Goal: Transaction & Acquisition: Purchase product/service

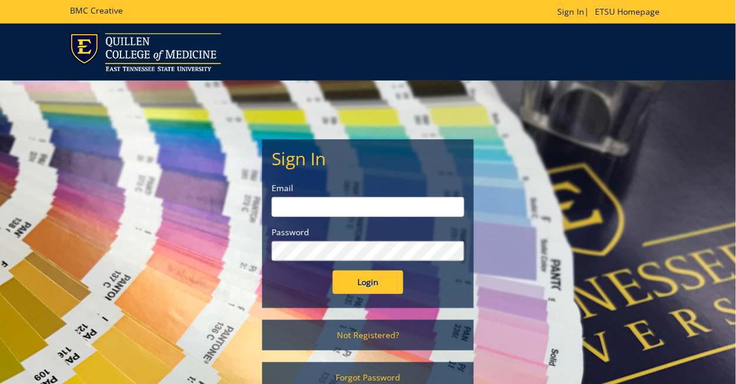
click at [380, 208] on input "email" at bounding box center [367, 207] width 193 height 20
type input "perrylw@etsu.edu"
click at [333, 270] on input "Login" at bounding box center [368, 282] width 71 height 24
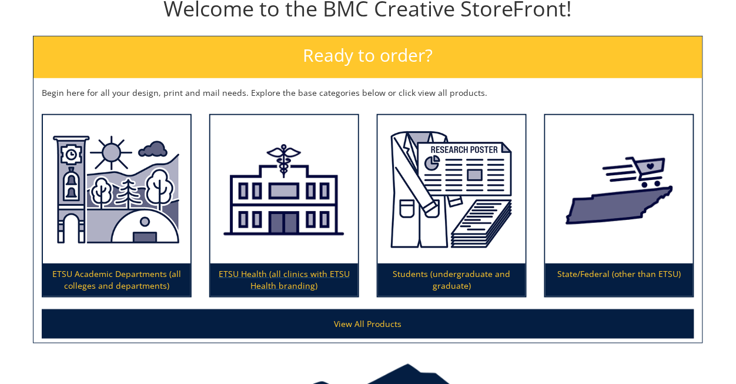
scroll to position [187, 0]
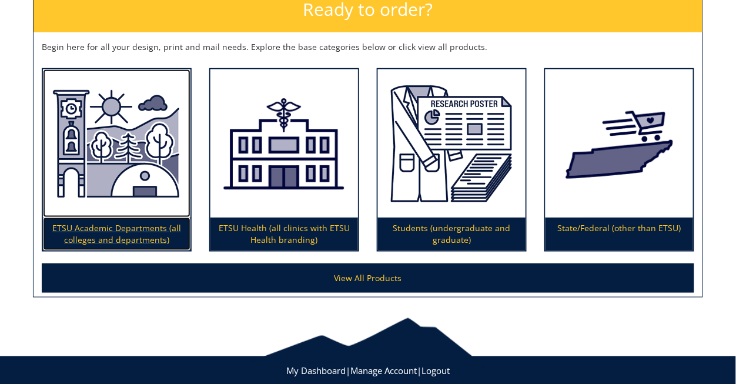
click at [146, 235] on p "ETSU Academic Departments (all colleges and departments)" at bounding box center [117, 233] width 148 height 33
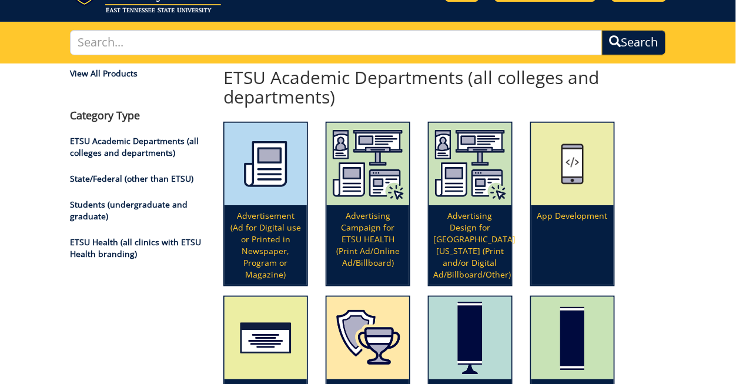
scroll to position [62, 0]
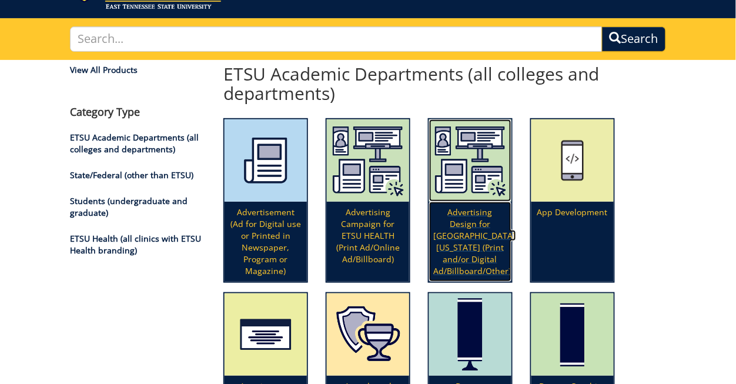
click at [461, 231] on p "Advertising Design for [GEOGRAPHIC_DATA][US_STATE] (Print and/or Digital Ad/Bil…" at bounding box center [470, 242] width 82 height 80
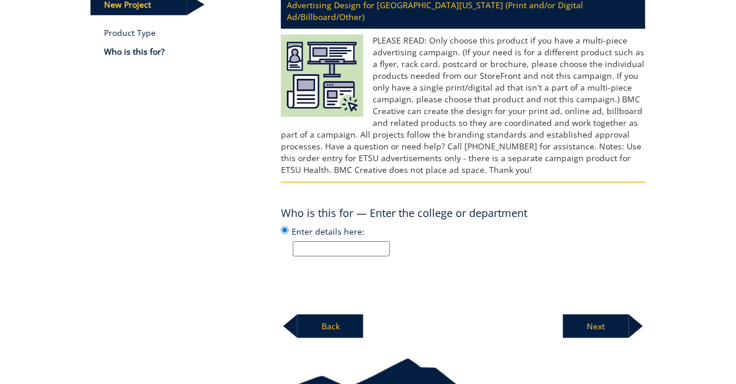
scroll to position [179, 0]
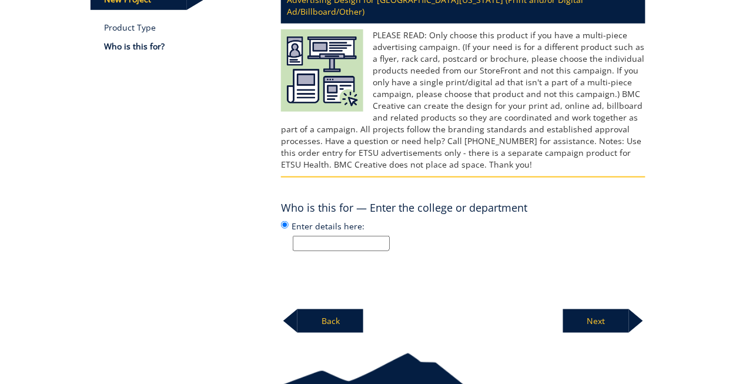
click at [378, 245] on input "Enter details here:" at bounding box center [341, 243] width 97 height 15
type input "Department of Music"
click at [582, 314] on p "Next" at bounding box center [596, 321] width 66 height 24
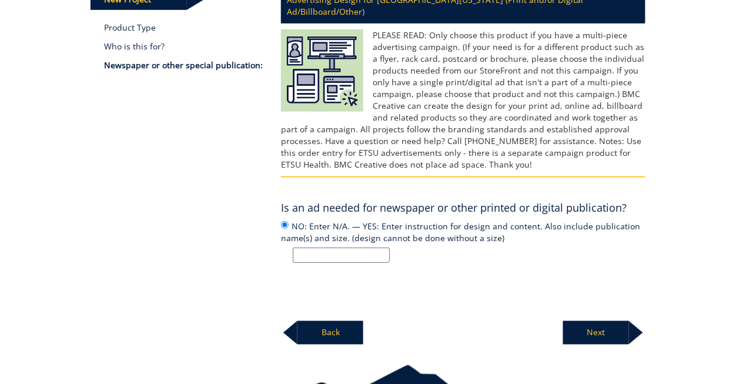
click at [363, 253] on input "NO: Enter N/A. — YES: Enter instruction for design and content. Also include pu…" at bounding box center [341, 254] width 97 height 15
type input "Yes: Graphic for Social Media (Facebook and Instagram)"
click at [609, 334] on p "Next" at bounding box center [596, 333] width 66 height 24
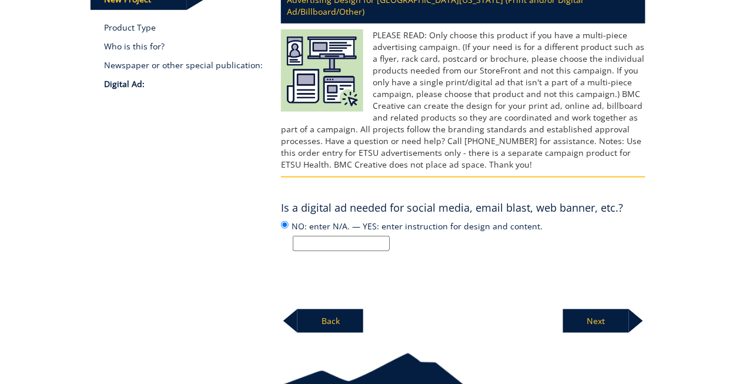
click at [354, 240] on input "NO: enter N/A. — YES: enter instruction for design and content." at bounding box center [341, 243] width 97 height 15
type input "YES"
click at [526, 252] on div "Advertising Design for East Tennessee State University (Print and/or Digital Ad…" at bounding box center [463, 157] width 382 height 352
click at [605, 323] on p "Next" at bounding box center [596, 321] width 66 height 24
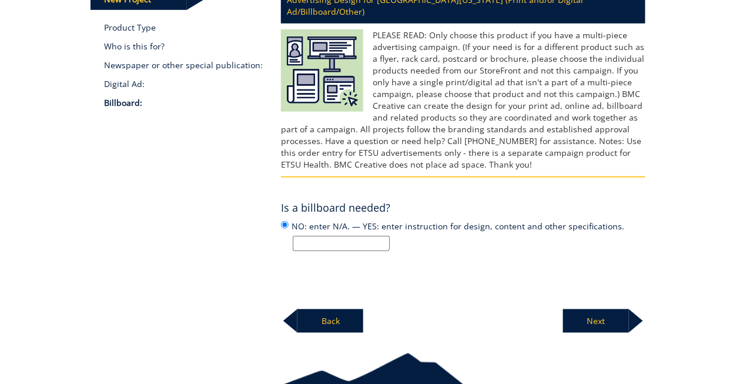
click at [591, 317] on p "Next" at bounding box center [596, 321] width 66 height 24
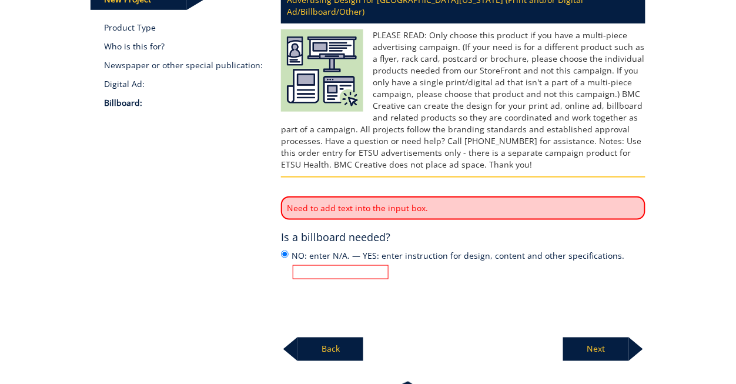
click at [337, 275] on input "NO: enter N/A. — YES: enter instruction for design, content and other specifica…" at bounding box center [341, 272] width 96 height 14
type input "N/A"
click at [599, 350] on p "Next" at bounding box center [596, 349] width 66 height 24
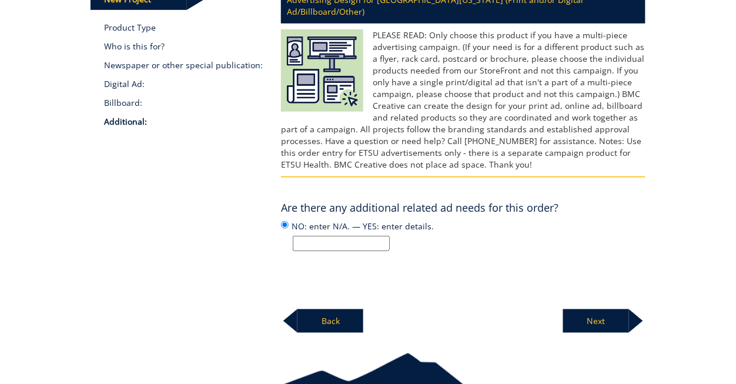
click at [364, 242] on input "NO: enter N/A. — YES: enter details." at bounding box center [341, 243] width 97 height 15
type input "Yes: We would like a set of printed copies of the graphic for recruiting tables."
click at [606, 327] on p "Next" at bounding box center [596, 321] width 66 height 24
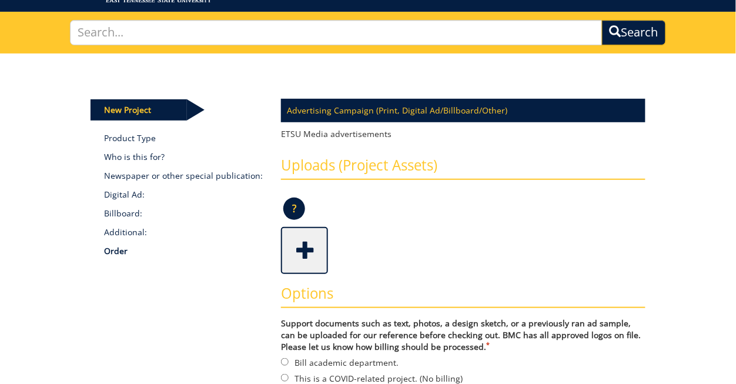
scroll to position [63, 0]
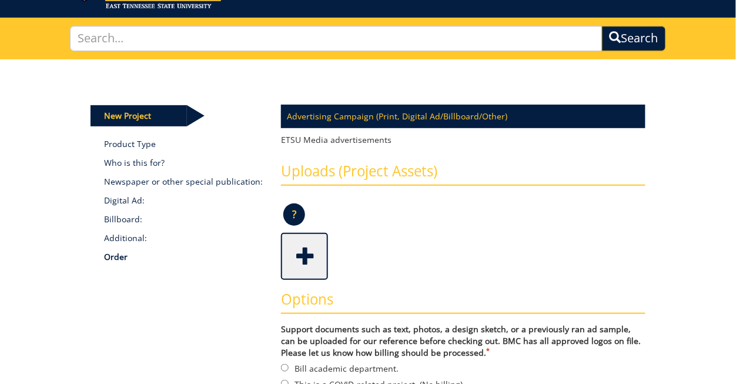
click at [304, 259] on span at bounding box center [305, 254] width 47 height 41
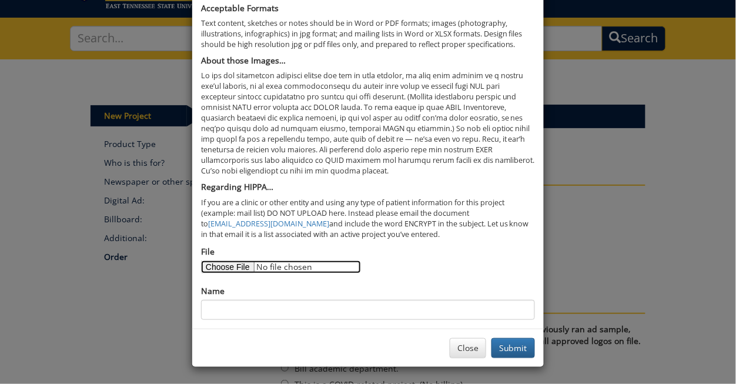
click at [238, 263] on input "File" at bounding box center [281, 266] width 160 height 13
type input "C:\fakepath\QR Code - MM Concentrations.png"
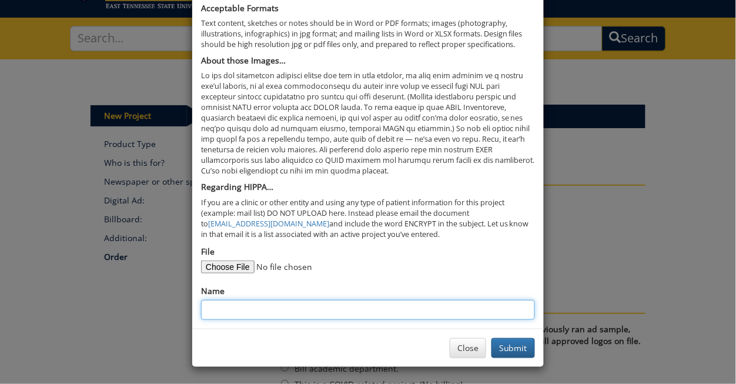
click at [296, 317] on input "Name" at bounding box center [368, 310] width 334 height 20
type input "QR Code - M.M. Concentrations"
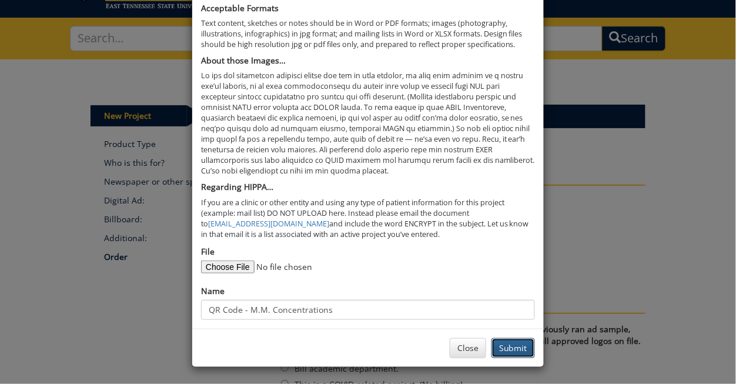
click at [518, 349] on button "Submit" at bounding box center [512, 348] width 43 height 20
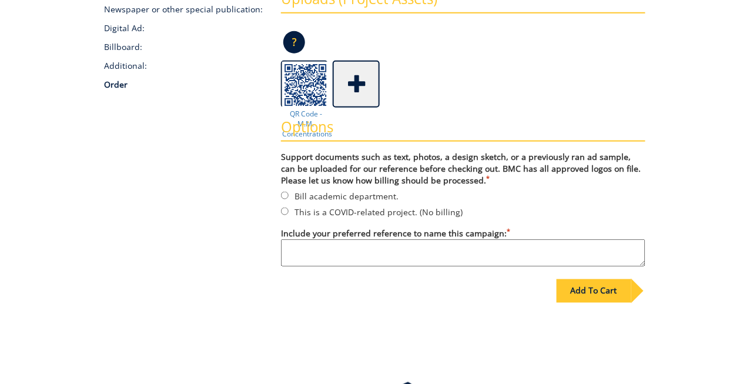
scroll to position [232, 0]
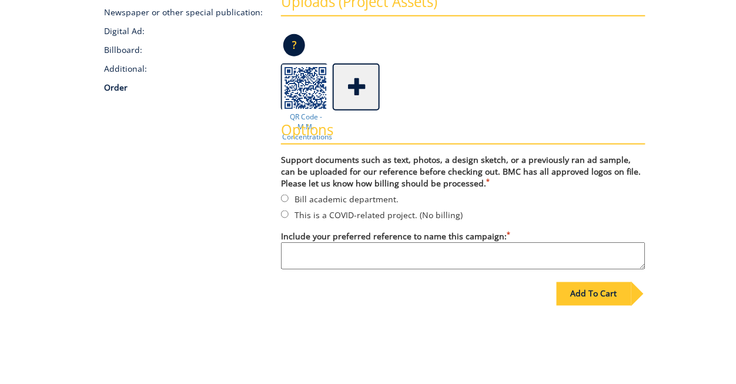
click at [417, 253] on textarea "Include your preferred reference to name this campaign: *" at bounding box center [463, 255] width 364 height 27
type textarea "Promotion materials - M.M. Concentrations"
click at [584, 296] on div "Add To Cart" at bounding box center [594, 294] width 75 height 24
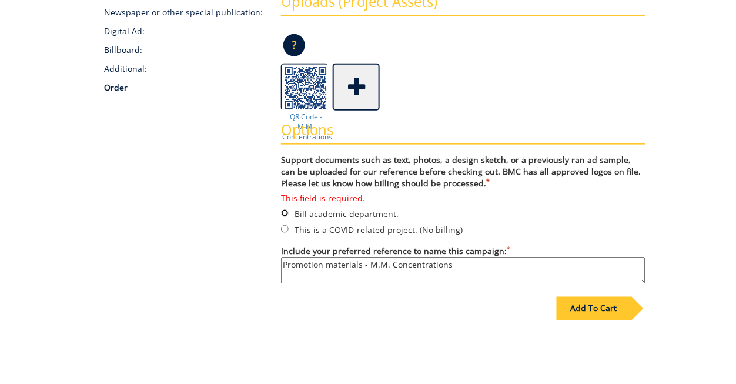
click at [286, 209] on input "This field is required. Bill academic department." at bounding box center [285, 213] width 8 height 8
radio input "true"
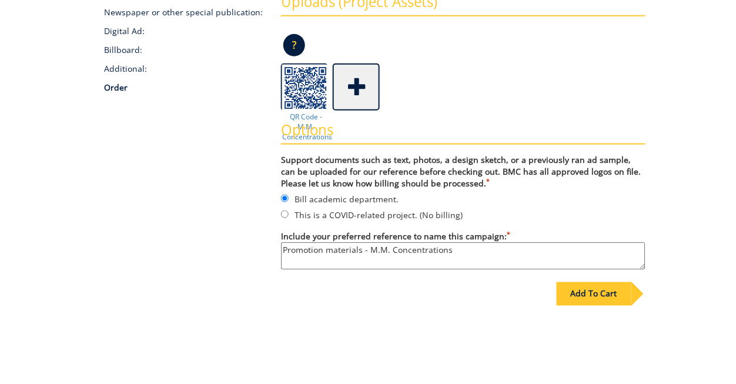
click at [586, 299] on div "Add To Cart" at bounding box center [594, 294] width 75 height 24
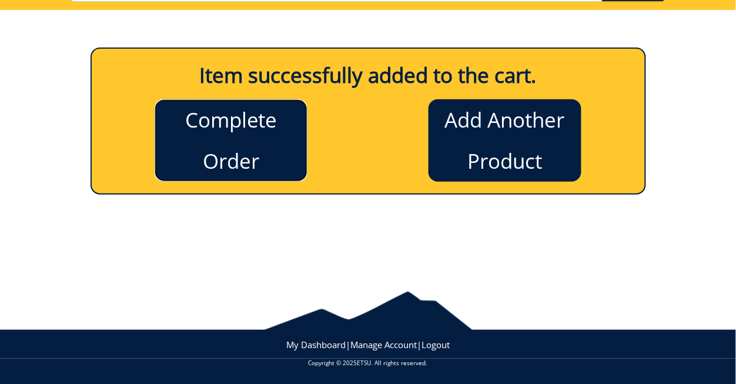
click at [255, 136] on link "Complete Order" at bounding box center [231, 140] width 153 height 82
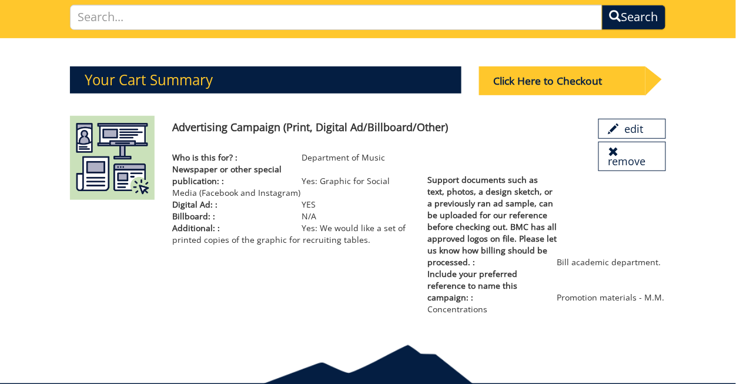
scroll to position [59, 0]
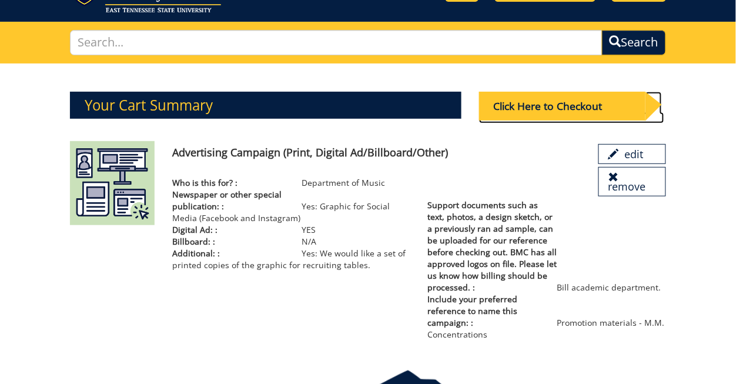
click at [519, 102] on div "Click Here to Checkout" at bounding box center [562, 106] width 166 height 29
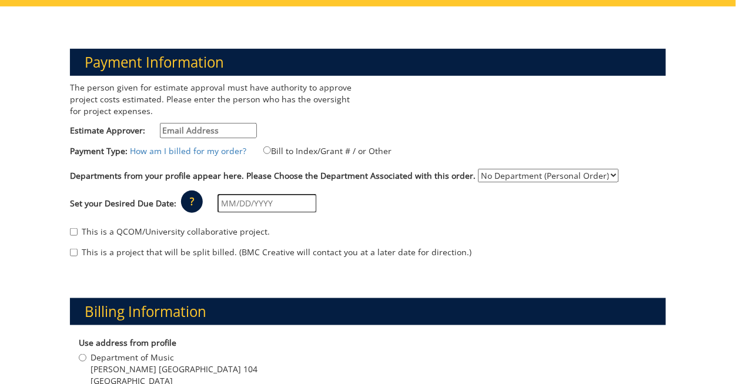
scroll to position [119, 0]
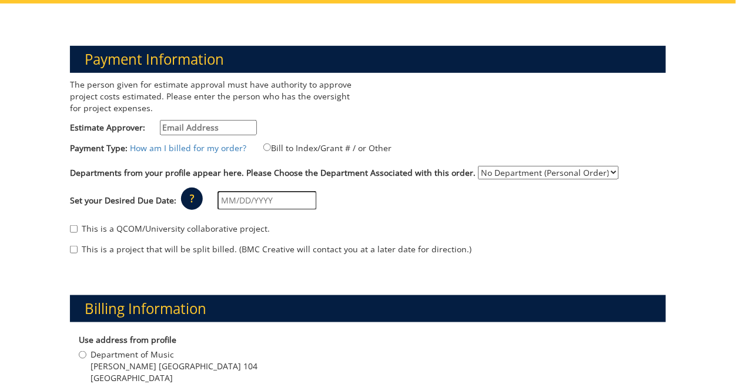
click at [197, 128] on input "Estimate Approver:" at bounding box center [208, 127] width 97 height 15
type input "perrylw@etsu.edu"
type input "2914 Watauga Road Apt 1301"
type input "JOHNSON CITY"
type input "37601"
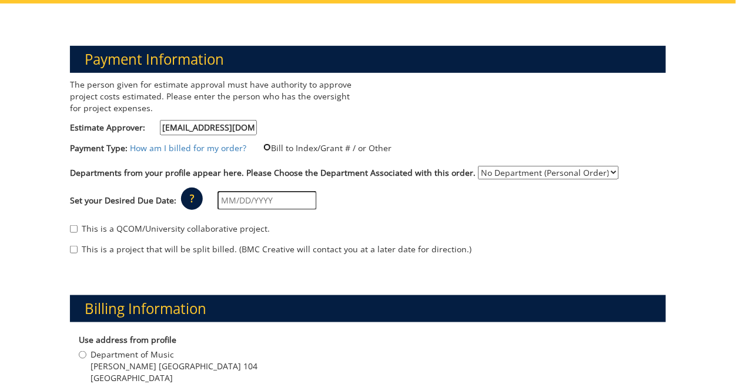
click at [264, 145] on input "Bill to Index/Grant # / or Other" at bounding box center [267, 147] width 8 height 8
radio input "true"
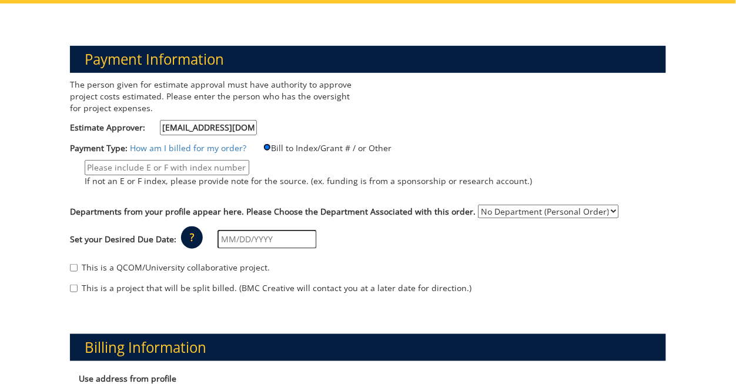
click at [264, 145] on input "Bill to Index/Grant # / or Other" at bounding box center [267, 147] width 8 height 8
click at [293, 160] on label "If not an E or F index, please provide note for the source. (ex. funding is fro…" at bounding box center [301, 176] width 462 height 33
click at [249, 160] on input "If not an E or F index, please provide note for the source. (ex. funding is fro…" at bounding box center [167, 167] width 165 height 15
click at [224, 171] on input "If not an E or F index, please provide note for the source. (ex. funding is fro…" at bounding box center [167, 167] width 165 height 15
click at [280, 166] on label "If not an E or F index, please provide note for the source. (ex. funding is fro…" at bounding box center [301, 176] width 462 height 33
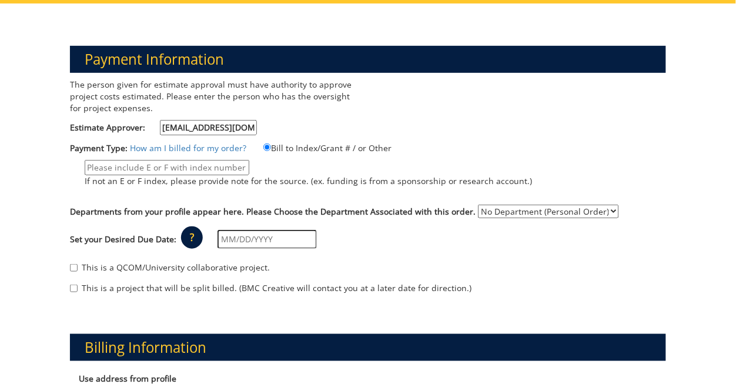
click at [249, 166] on input "If not an E or F index, please provide note for the source. (ex. funding is fro…" at bounding box center [167, 167] width 165 height 15
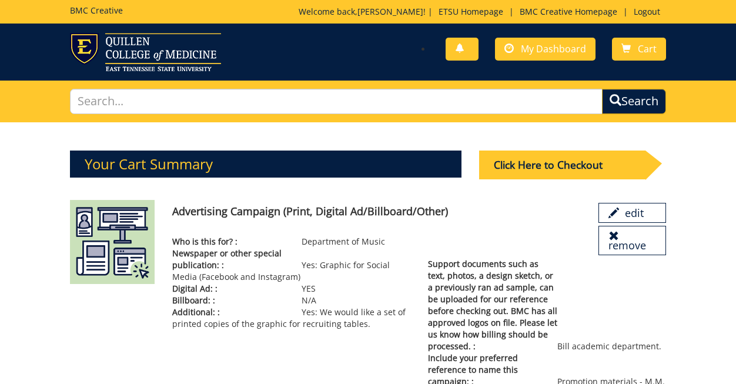
scroll to position [59, 0]
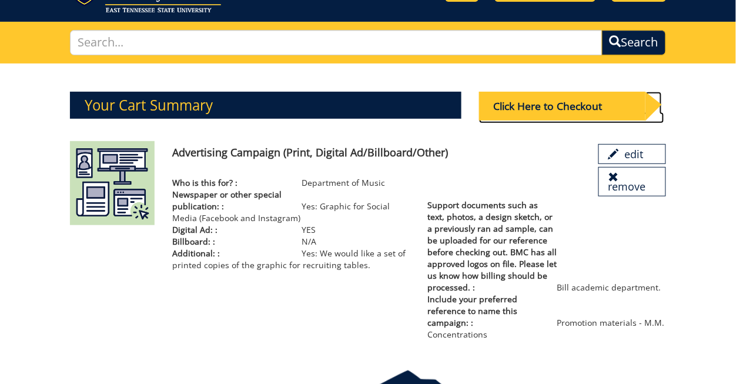
click at [516, 116] on div "Click Here to Checkout" at bounding box center [562, 106] width 166 height 29
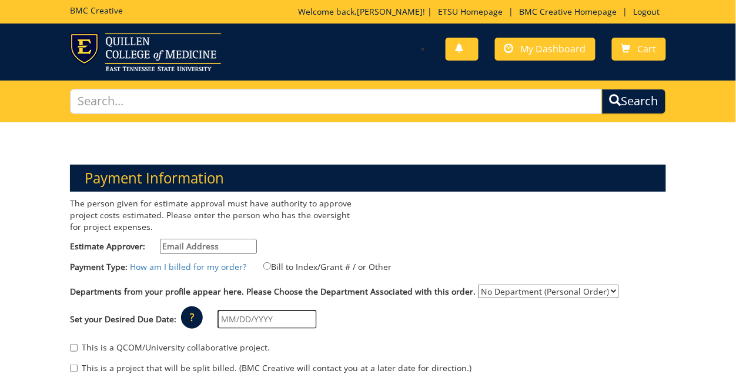
click at [211, 246] on input "Estimate Approver:" at bounding box center [208, 246] width 97 height 15
type input "[EMAIL_ADDRESS][DOMAIN_NAME]"
type input "[STREET_ADDRESS]"
type input "[GEOGRAPHIC_DATA]"
type input "37601"
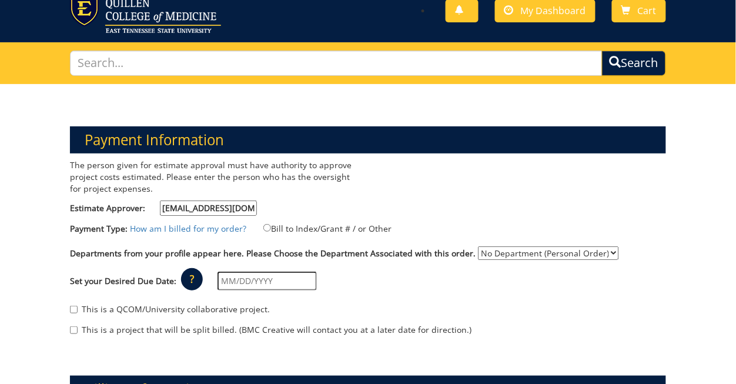
scroll to position [39, 0]
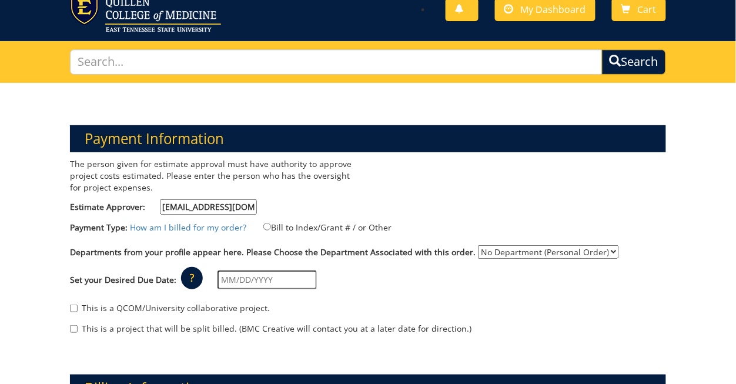
click at [490, 249] on select "No Department (Personal Order) Music" at bounding box center [548, 252] width 141 height 14
select select "123"
click at [478, 245] on select "No Department (Personal Order) Music" at bounding box center [548, 252] width 141 height 14
click at [357, 279] on div "Set your Desired Due Date: ? × How long will my project take to finish? : Pleas…" at bounding box center [367, 280] width 613 height 32
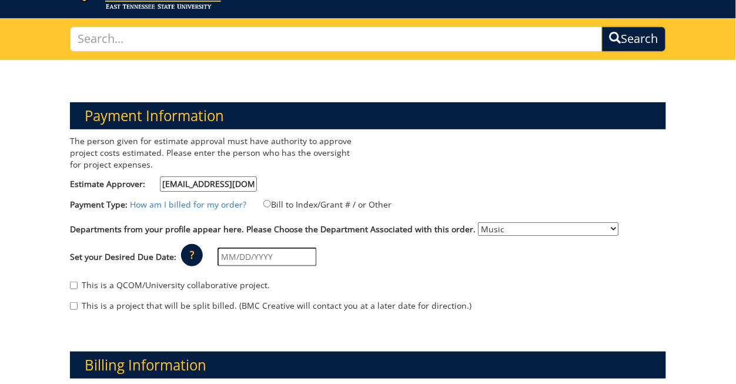
scroll to position [94, 0]
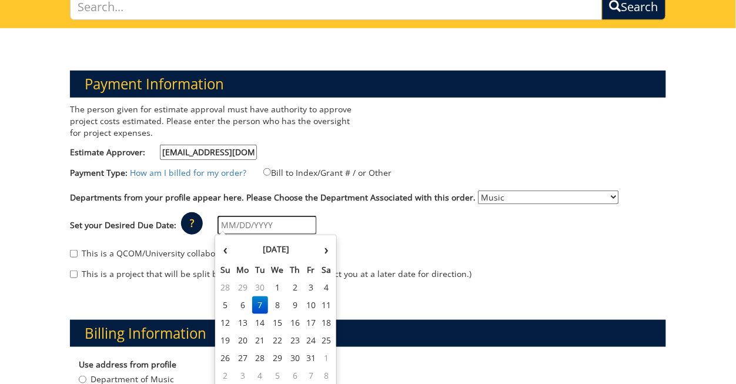
click at [234, 224] on input "text" at bounding box center [266, 225] width 99 height 19
type input "10/21/25"
click at [418, 285] on div "This is a QCOM/University collaborative project. This is a project that will be…" at bounding box center [367, 267] width 613 height 50
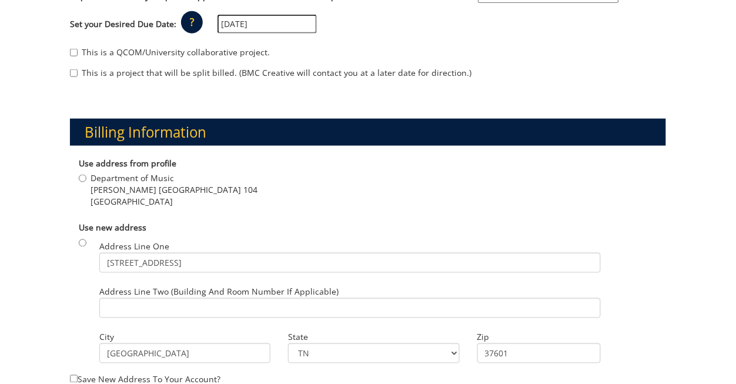
scroll to position [302, 0]
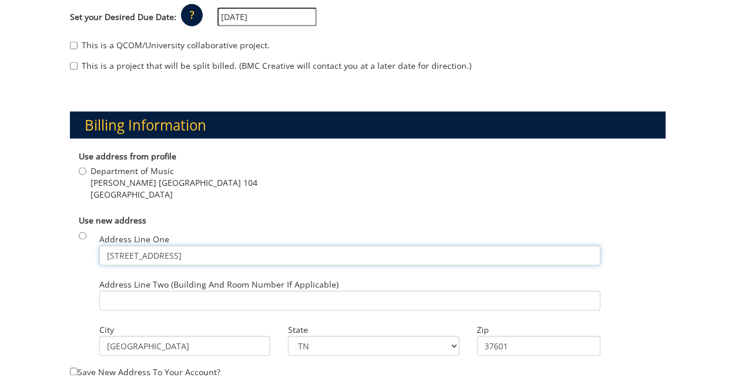
drag, startPoint x: 224, startPoint y: 256, endPoint x: 57, endPoint y: 232, distance: 169.2
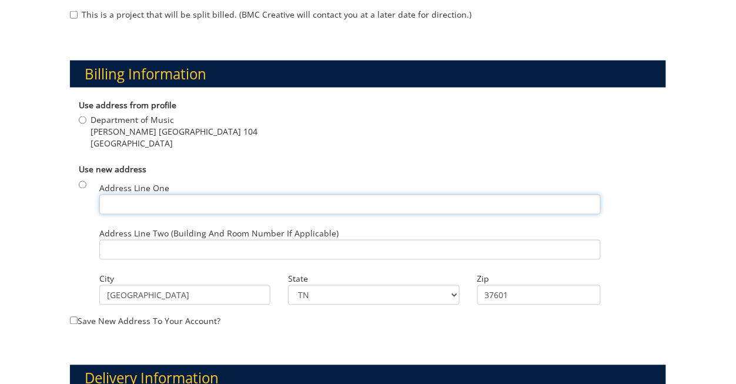
scroll to position [376, 0]
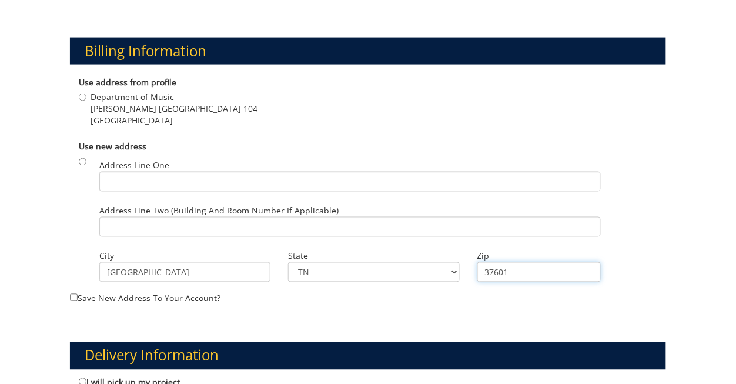
drag, startPoint x: 512, startPoint y: 276, endPoint x: 454, endPoint y: 275, distance: 58.2
click at [454, 156] on div "Address Line One Address Line Two (Building and Room Number if applicable) City…" at bounding box center [373, 156] width 566 height 0
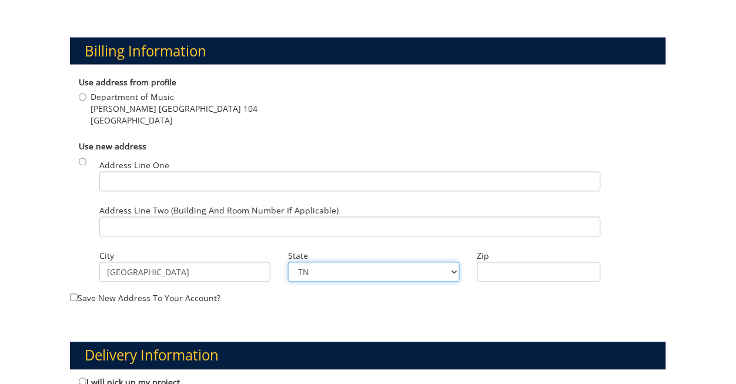
click at [395, 273] on select "TN AL AK AS AZ AR CA CO CT DE DC FM FL GA GU HI ID IL IN IA KS KY LA ME MH MD M…" at bounding box center [373, 272] width 171 height 20
click at [227, 272] on input "JOHNSON CITY" at bounding box center [184, 272] width 171 height 20
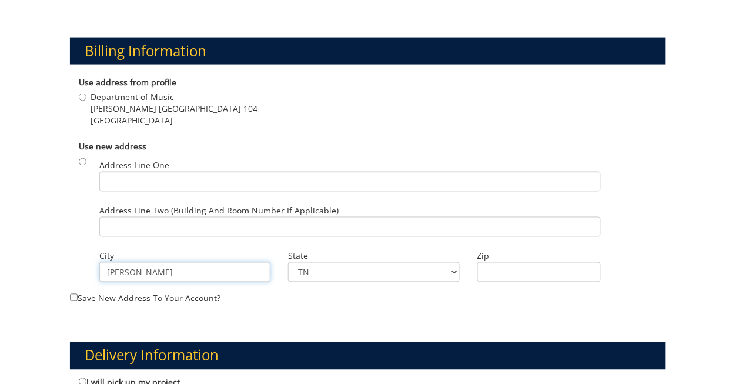
type input "J"
click at [81, 161] on input "radio" at bounding box center [83, 162] width 8 height 8
radio input "true"
click at [129, 191] on div "Address Line One" at bounding box center [349, 178] width 519 height 45
click at [128, 186] on input "Address Line One" at bounding box center [349, 182] width 501 height 20
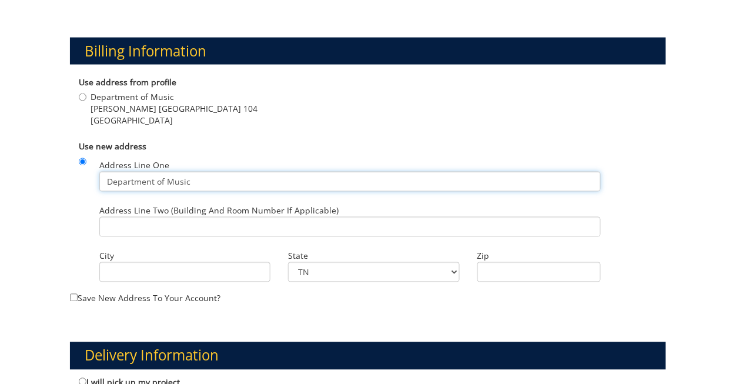
type input "Department of Music"
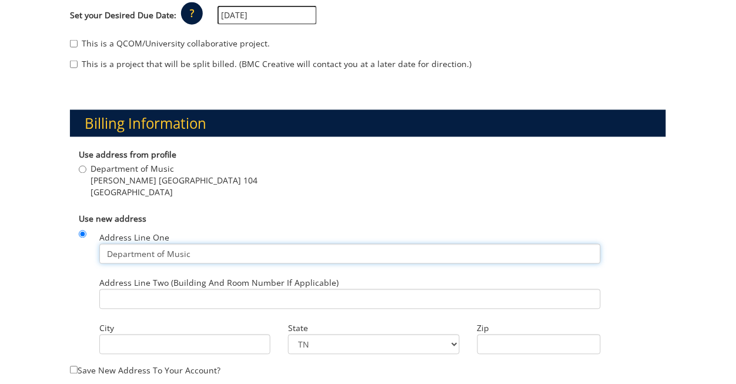
scroll to position [351, 0]
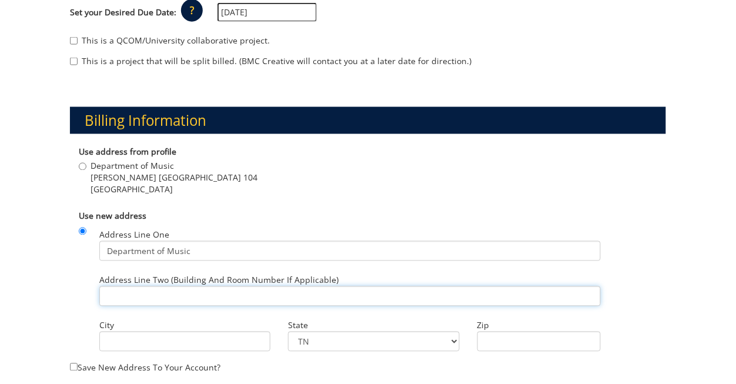
click at [150, 293] on input "Address Line Two (Building and Room Number if applicable)" at bounding box center [349, 296] width 501 height 20
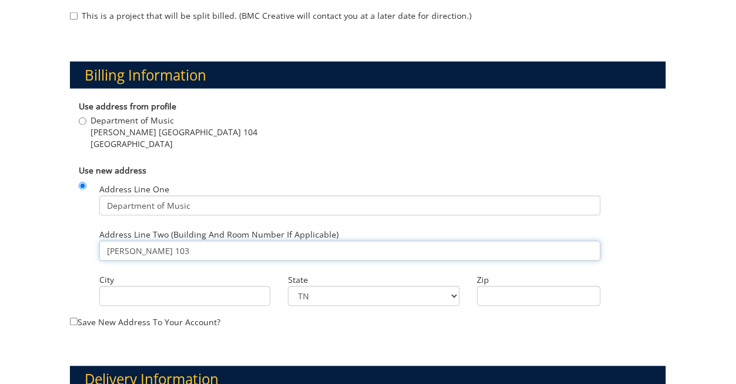
scroll to position [397, 0]
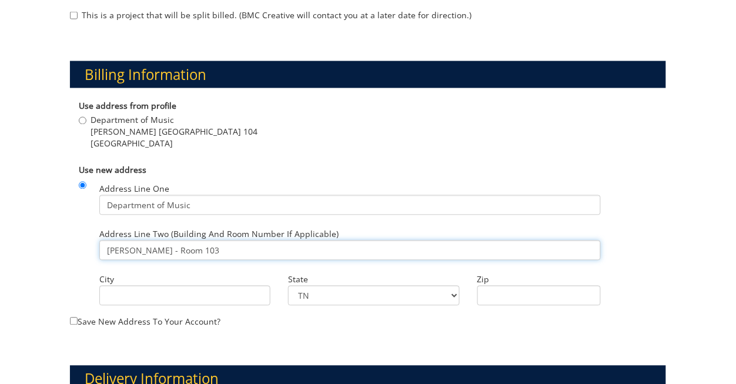
type input "Mathes Hall - Room 103"
click at [129, 296] on input "City" at bounding box center [184, 296] width 171 height 20
type input "Johnson City"
click at [519, 296] on input "Zip" at bounding box center [539, 296] width 124 height 20
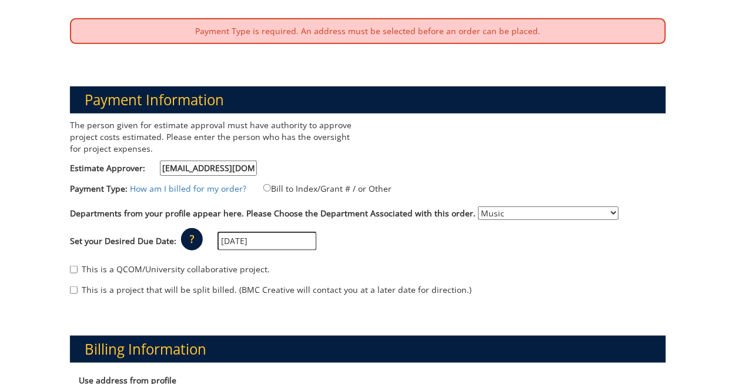
scroll to position [59, 0]
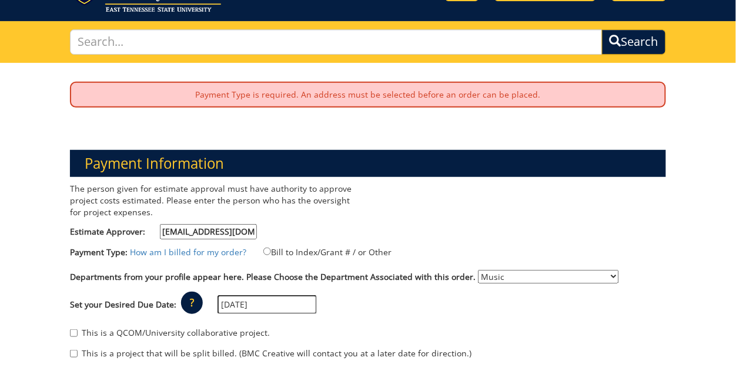
type input "37614"
click at [263, 248] on input "Bill to Index/Grant # / or Other" at bounding box center [267, 251] width 8 height 8
radio input "true"
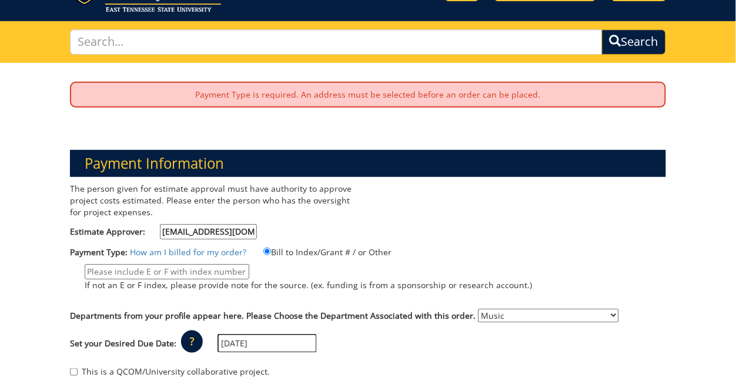
click at [229, 264] on input "If not an E or F index, please provide note for the source. (ex. funding is fro…" at bounding box center [167, 271] width 165 height 15
type input "10-48300-1000000-100-74140-200-999-999-999"
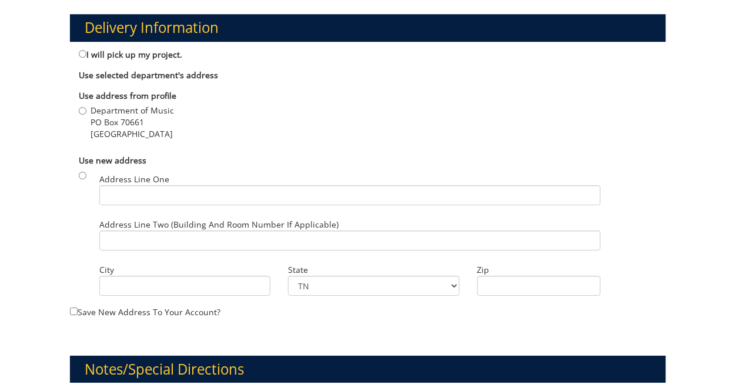
scroll to position [771, 0]
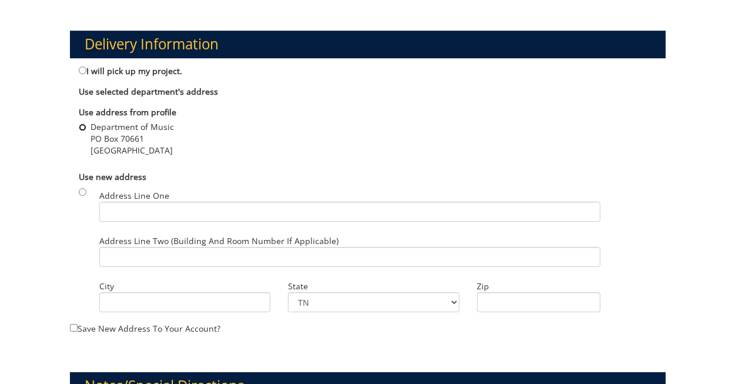
click at [83, 125] on input "Department of Music PO Box 70661 Johnson City , TN 37614" at bounding box center [83, 127] width 8 height 8
radio input "true"
click at [83, 125] on input "Department of Music PO Box 70661 Johnson City , TN 37614" at bounding box center [83, 127] width 8 height 8
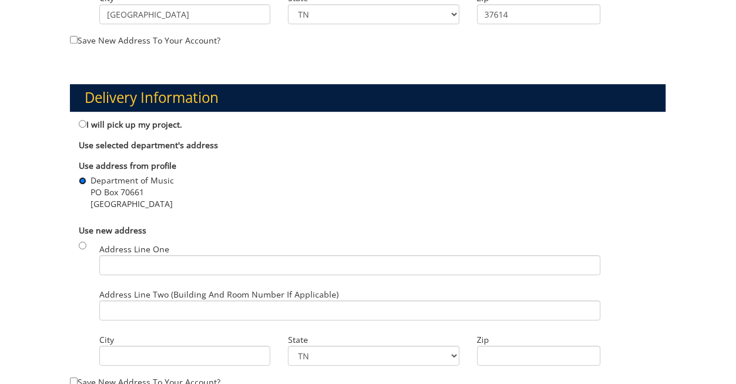
scroll to position [719, 0]
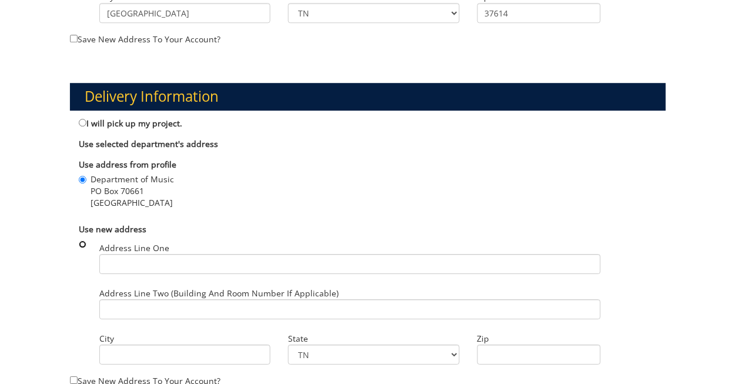
click at [83, 240] on input "radio" at bounding box center [83, 244] width 8 height 8
radio input "true"
click at [125, 266] on input "Address Line One" at bounding box center [349, 264] width 501 height 20
type input "Department of Music"
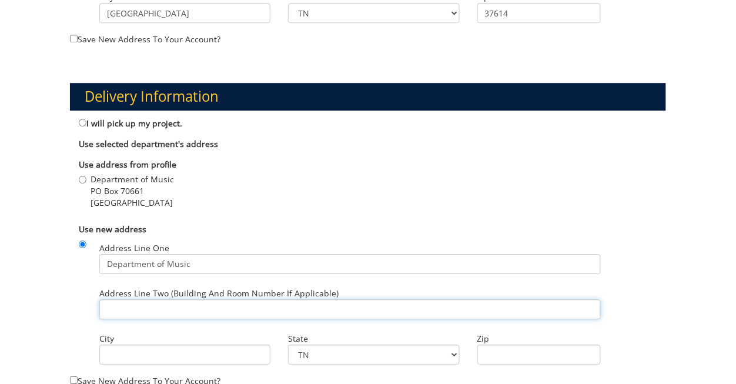
click at [143, 311] on input "Address Line Two (Building and Room Number if applicable)" at bounding box center [349, 309] width 501 height 20
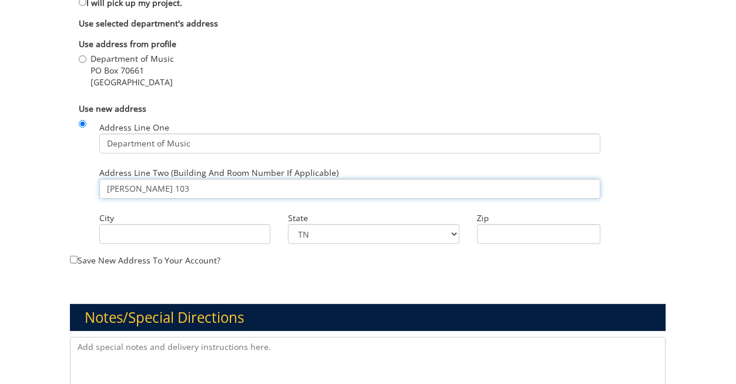
scroll to position [840, 0]
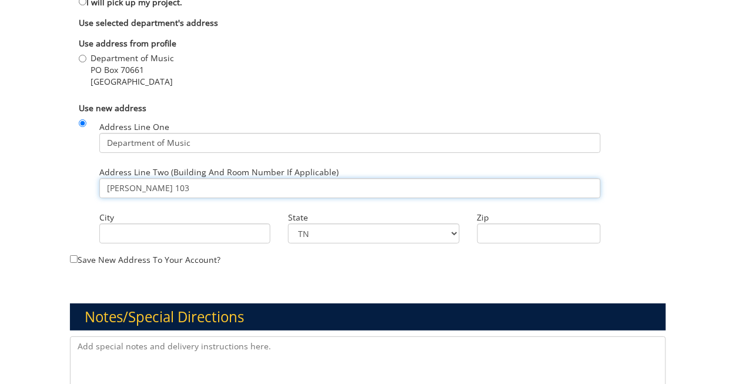
type input "[PERSON_NAME] 103"
click at [127, 231] on input "City" at bounding box center [184, 233] width 171 height 20
type input "Johnson City"
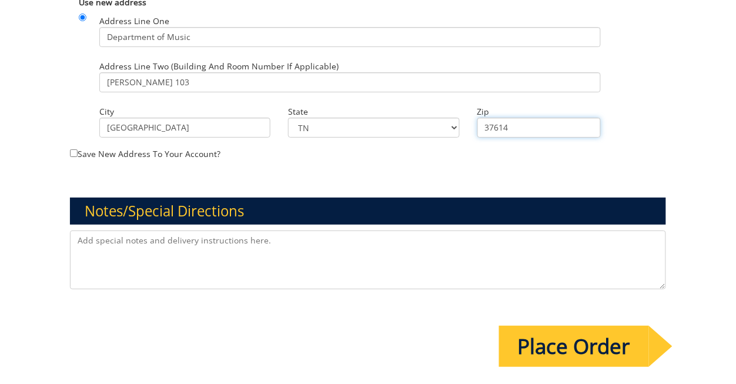
scroll to position [911, 0]
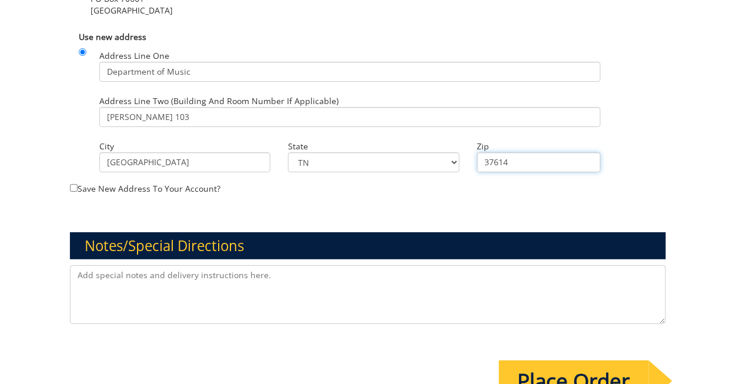
type input "37614"
click at [291, 291] on textarea at bounding box center [367, 294] width 595 height 59
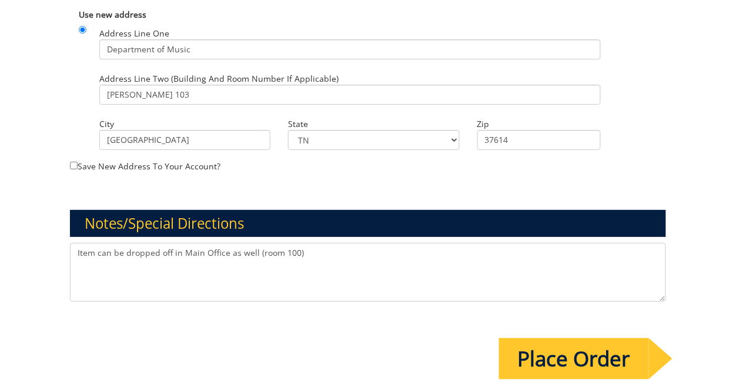
scroll to position [941, 0]
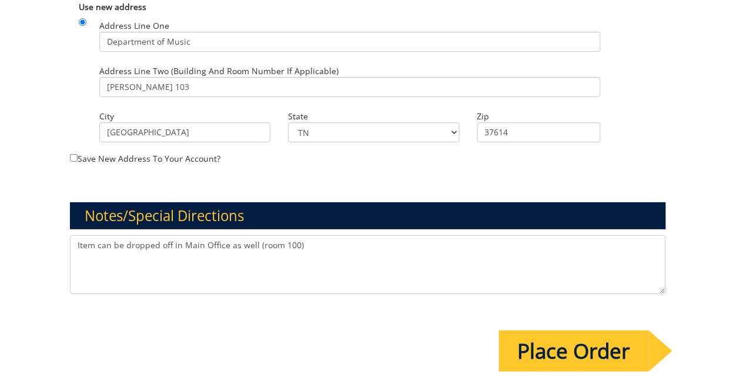
click at [258, 243] on textarea "Item can be dropped off in Main Office as well (room 100)" at bounding box center [367, 264] width 595 height 59
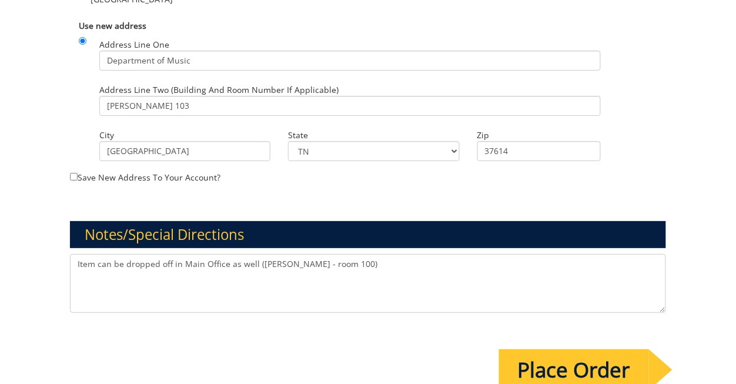
scroll to position [967, 0]
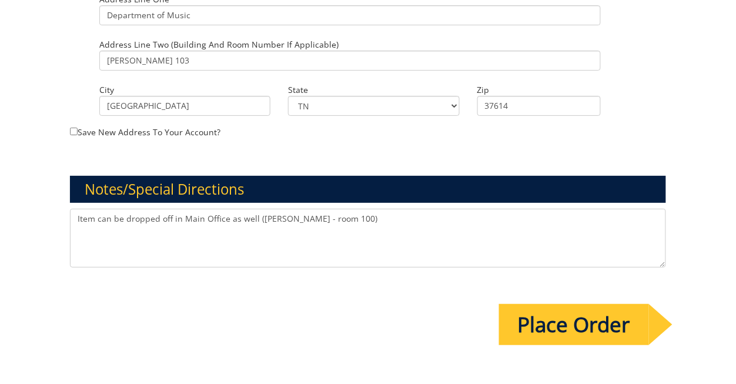
type textarea "Item can be dropped off in Main Office as well (Mathes - room 100)"
click at [524, 332] on input "Place Order" at bounding box center [574, 324] width 150 height 41
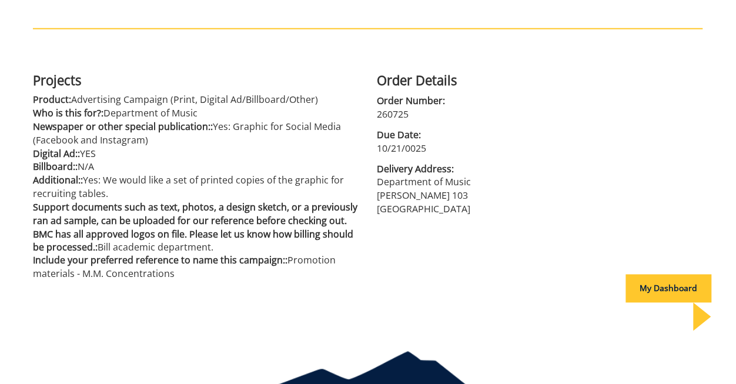
scroll to position [250, 0]
